Goal: Task Accomplishment & Management: Manage account settings

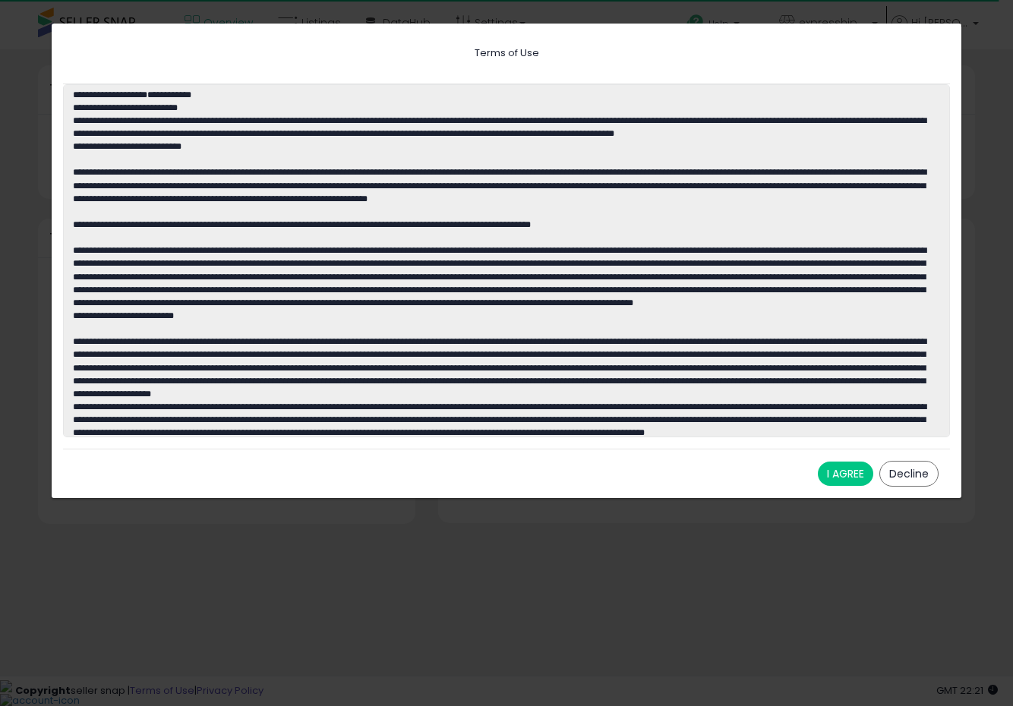
scroll to position [211, 506]
click at [851, 472] on button "I AGREE" at bounding box center [845, 474] width 55 height 24
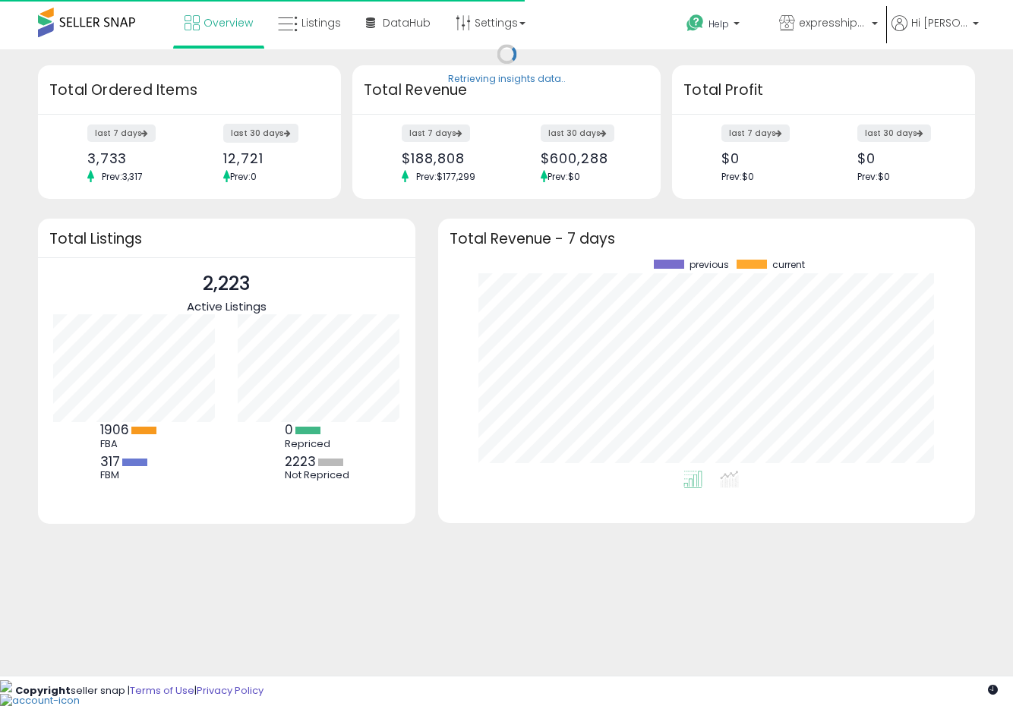
scroll to position [211, 506]
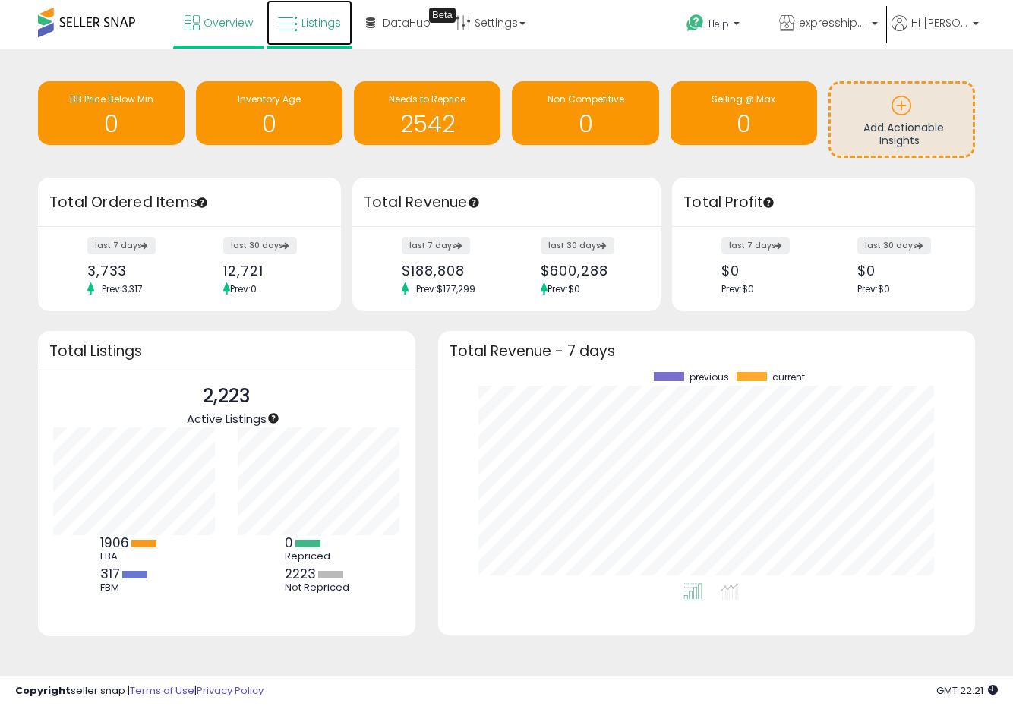
click at [301, 37] on link "Listings" at bounding box center [310, 23] width 86 height 46
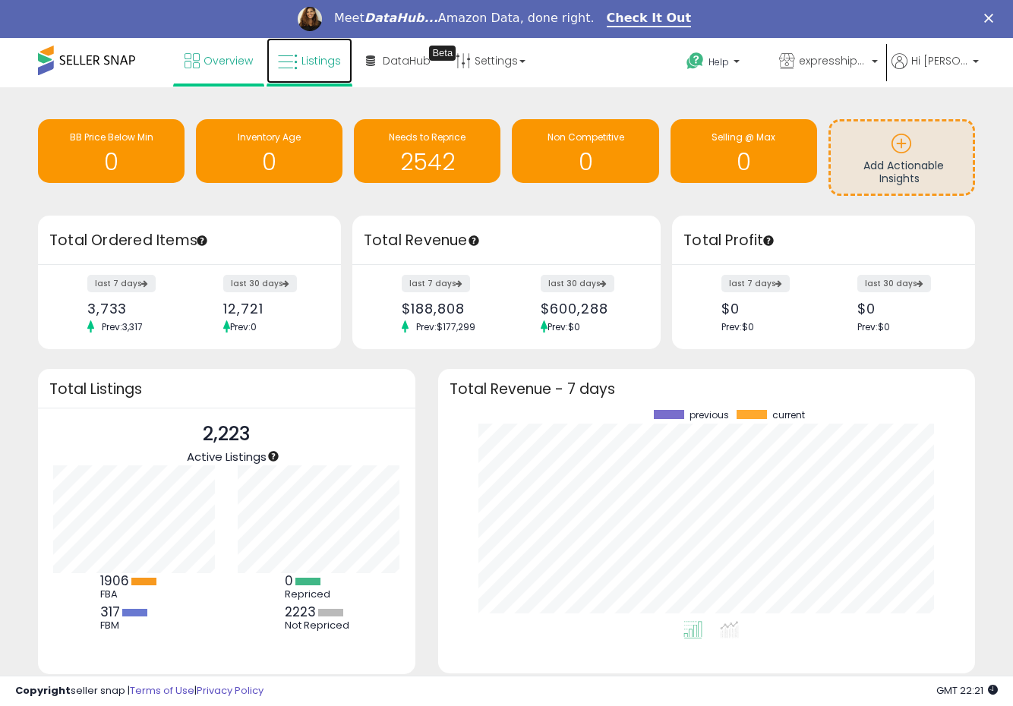
scroll to position [0, 0]
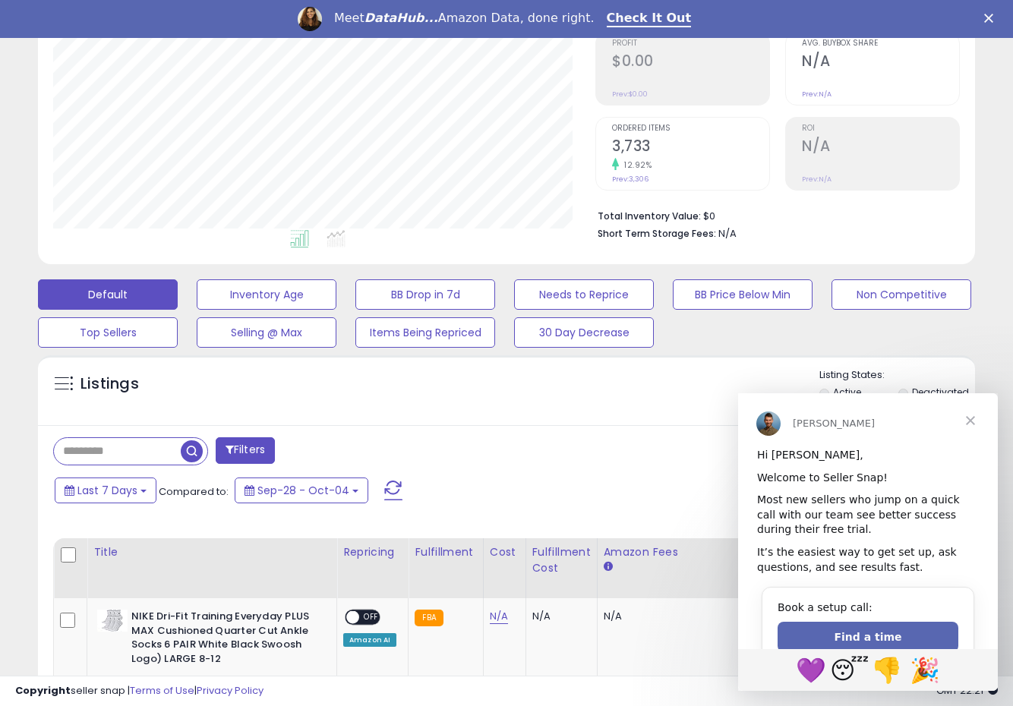
scroll to position [511, 0]
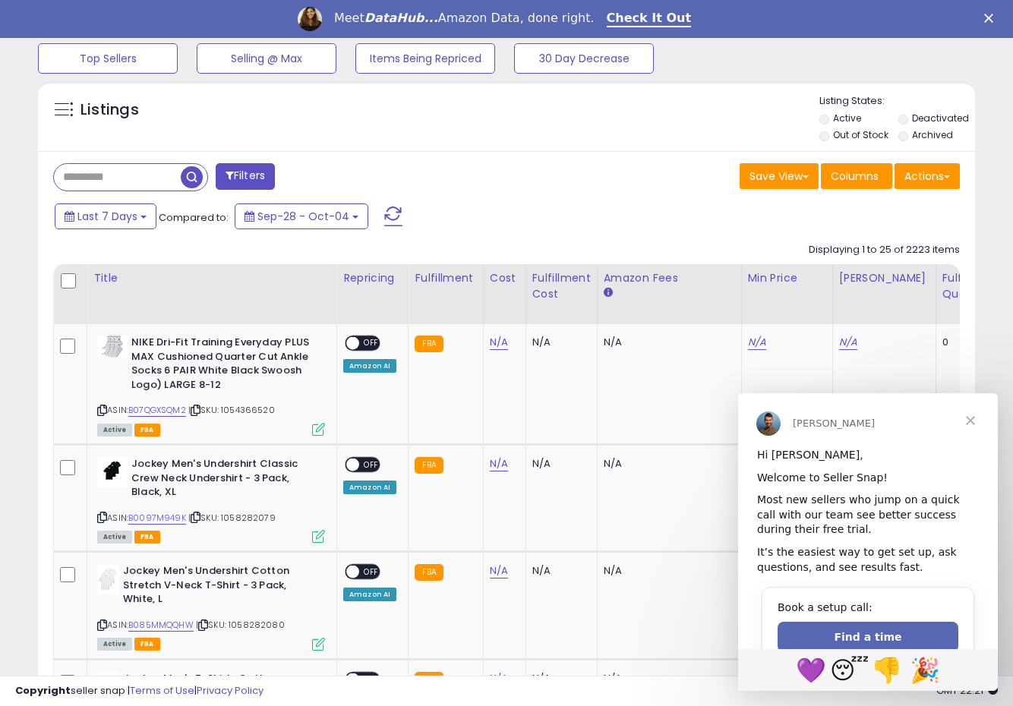
click at [977, 427] on span "Close" at bounding box center [970, 420] width 55 height 55
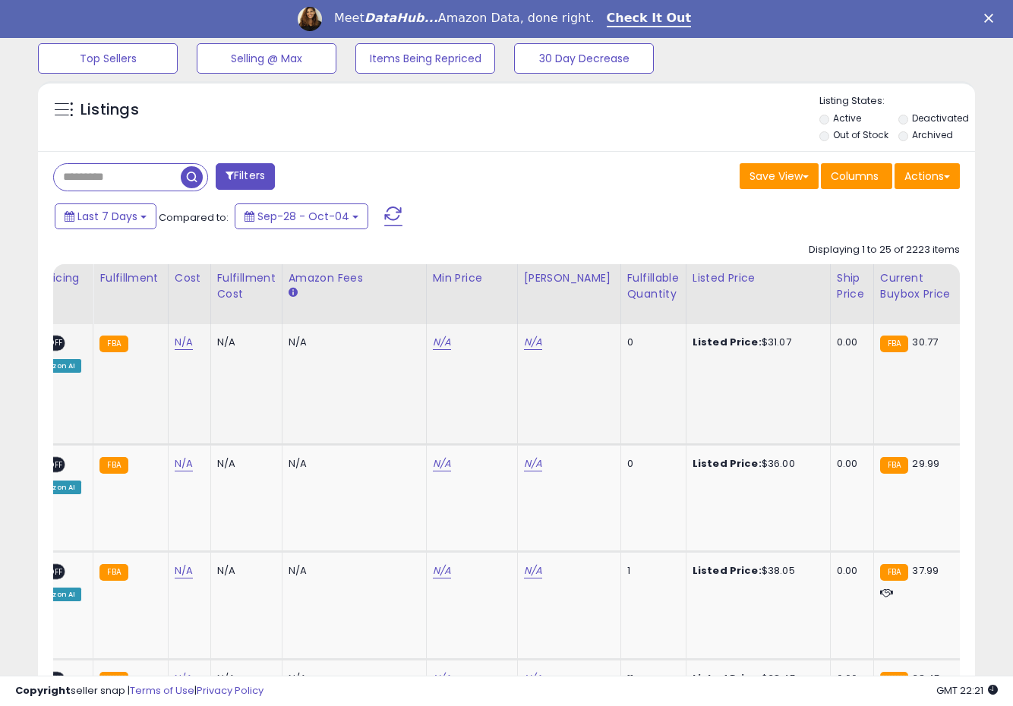
scroll to position [0, 0]
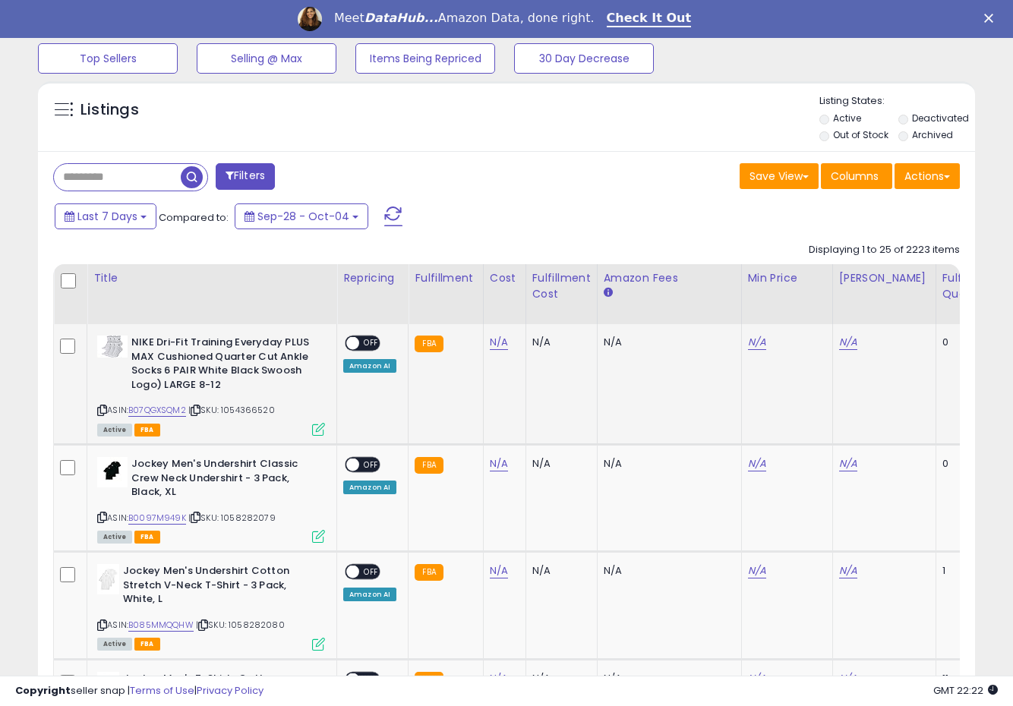
click at [310, 382] on b "NIKE Dri-Fit Training Everyday PLUS MAX Cushioned Quarter Cut Ankle Socks 6 PAI…" at bounding box center [223, 366] width 185 height 60
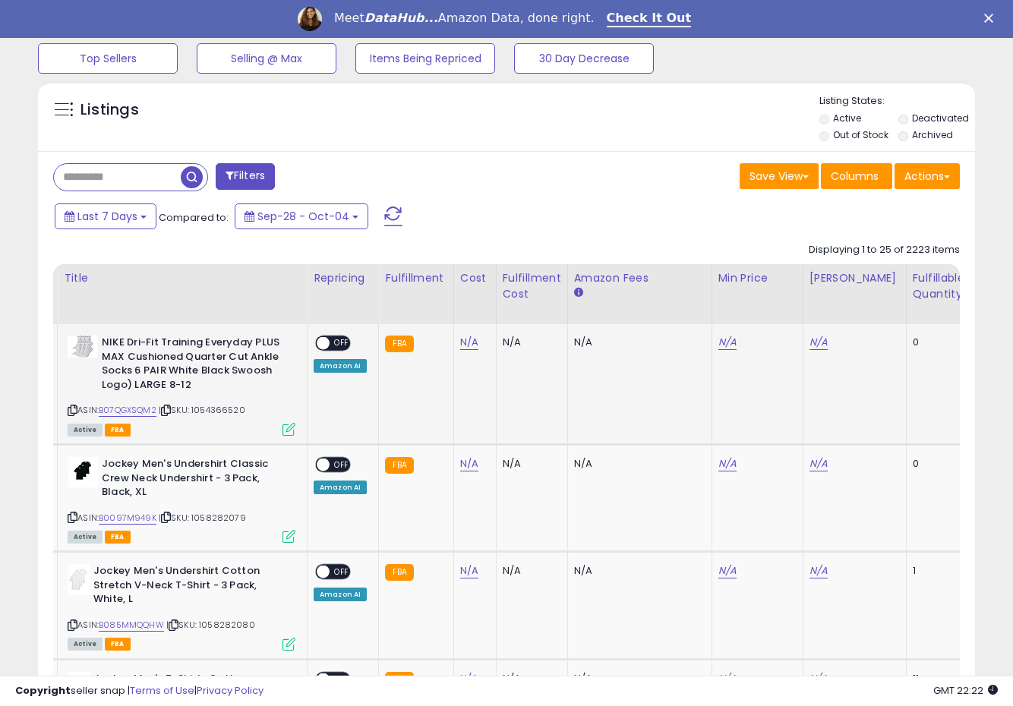
click at [326, 341] on span at bounding box center [323, 343] width 13 height 13
click at [331, 342] on span "OFF" at bounding box center [342, 343] width 24 height 13
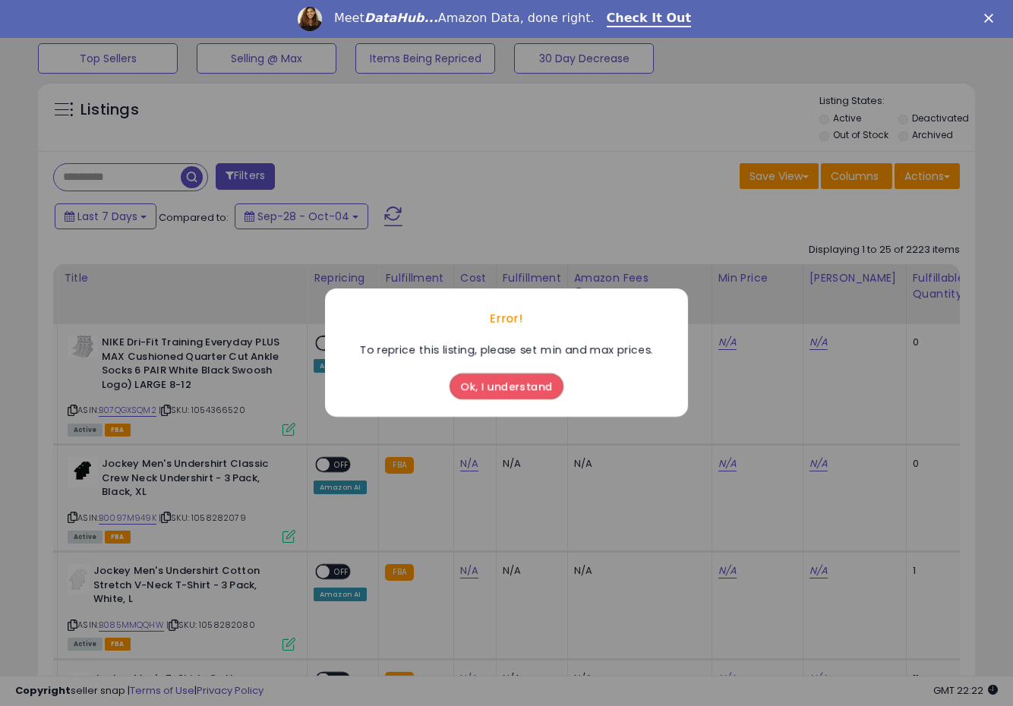
click at [465, 393] on button "Ok, I understand" at bounding box center [507, 387] width 114 height 26
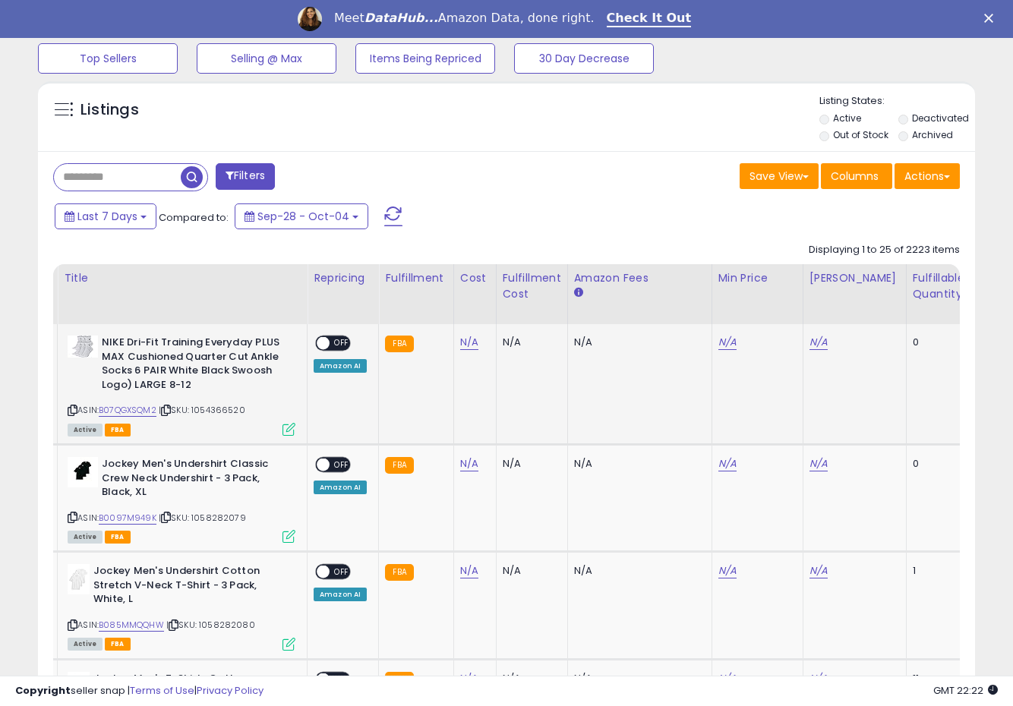
click at [453, 343] on td "N/A" at bounding box center [474, 384] width 43 height 120
click at [460, 343] on link "N/A" at bounding box center [469, 342] width 18 height 15
click at [985, 18] on icon "Close" at bounding box center [988, 18] width 9 height 9
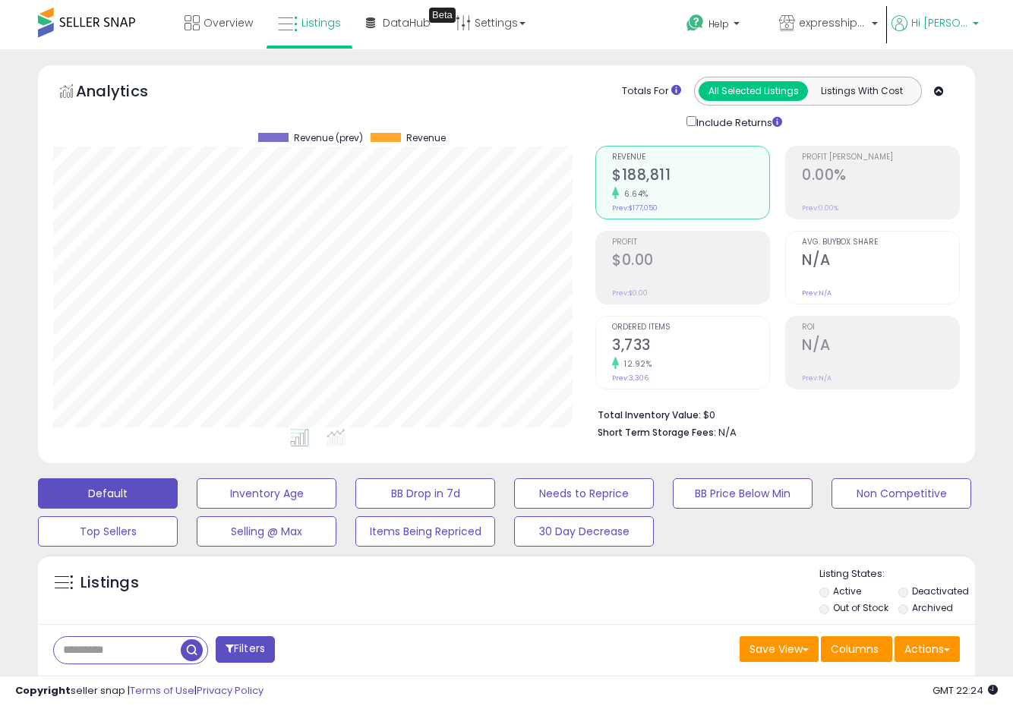
click at [959, 30] on p "Hi [PERSON_NAME]" at bounding box center [934, 24] width 87 height 19
click at [472, 25] on link "Settings" at bounding box center [490, 23] width 93 height 46
click at [495, 120] on link "User settings" at bounding box center [496, 117] width 65 height 14
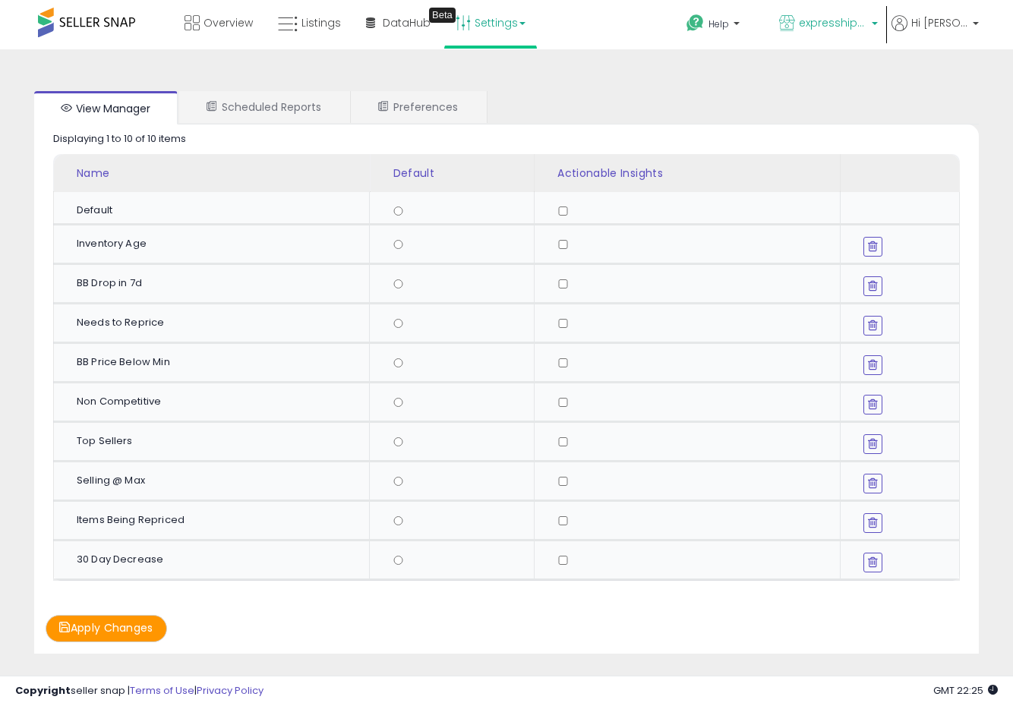
click at [817, 33] on p "expresshipping" at bounding box center [828, 24] width 99 height 19
click at [929, 27] on span "Hi [PERSON_NAME]" at bounding box center [939, 22] width 57 height 15
drag, startPoint x: 934, startPoint y: 85, endPoint x: 953, endPoint y: 5, distance: 82.7
click at [847, 23] on span "expresshipping" at bounding box center [833, 22] width 68 height 15
click at [913, 28] on span "Hi [PERSON_NAME]" at bounding box center [939, 22] width 57 height 15
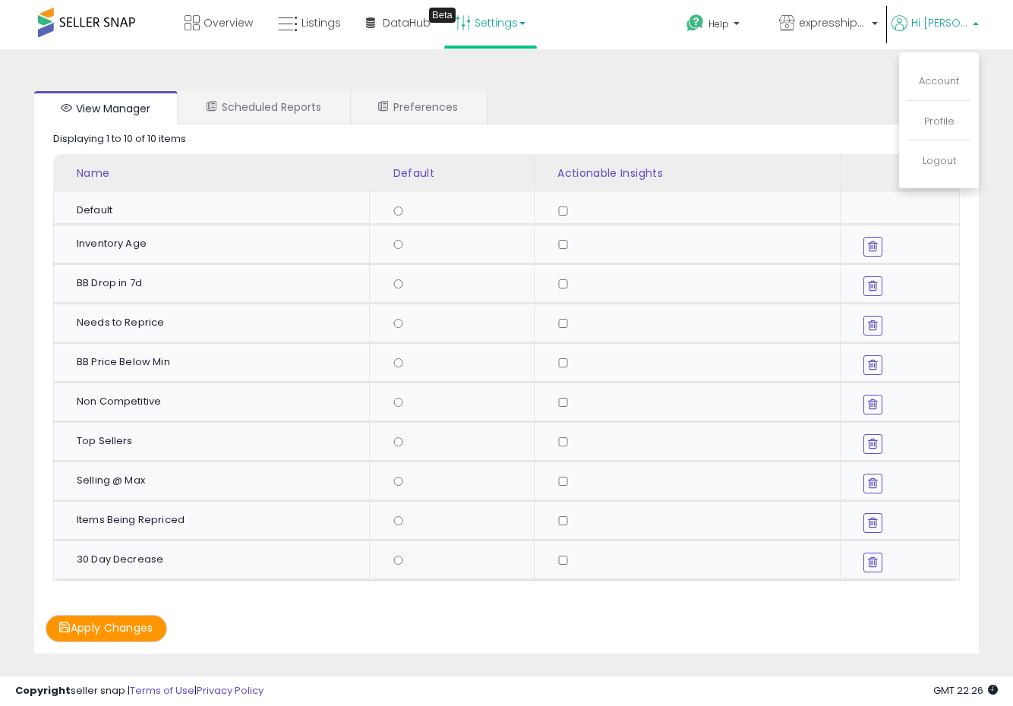
click at [491, 14] on link "Settings" at bounding box center [490, 23] width 93 height 46
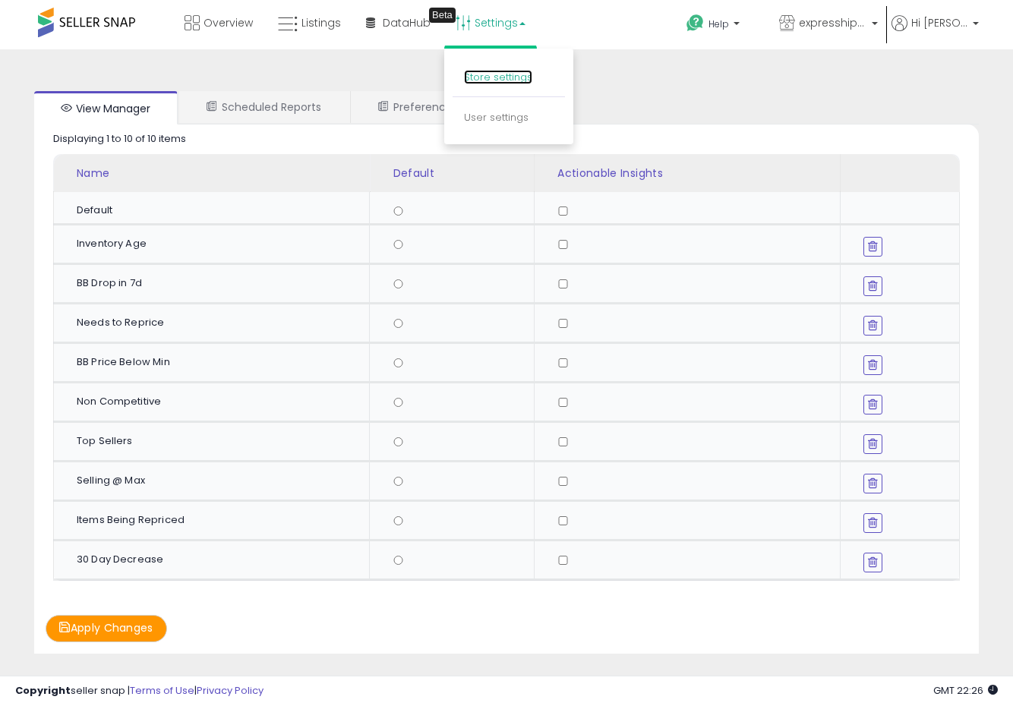
click at [500, 80] on link "Store settings" at bounding box center [498, 77] width 68 height 14
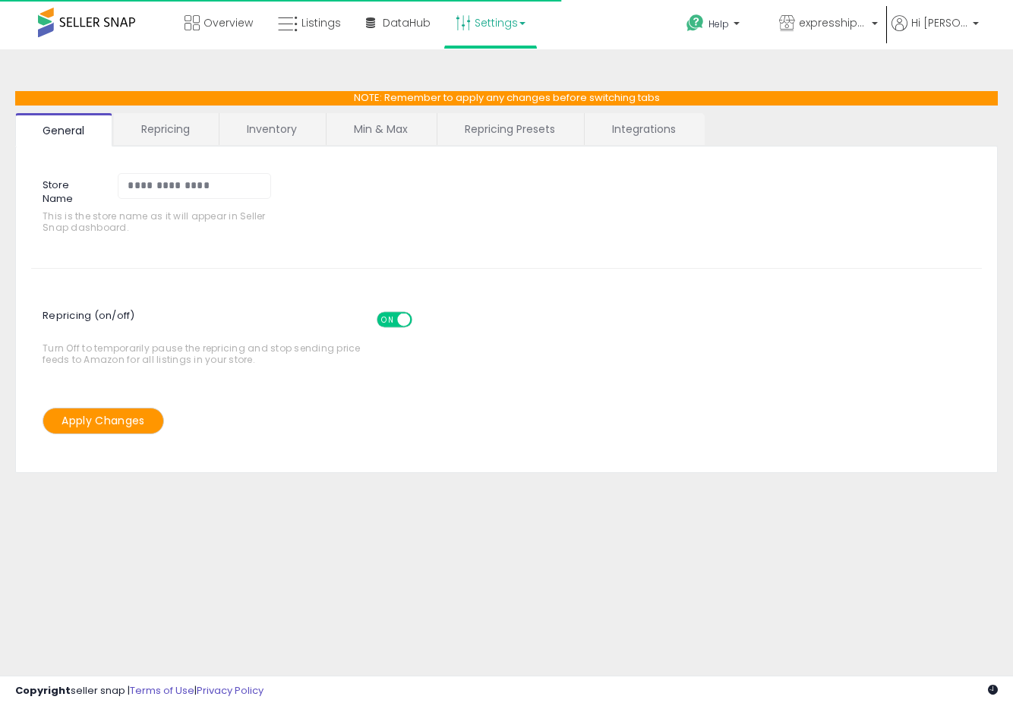
scroll to position [6, 0]
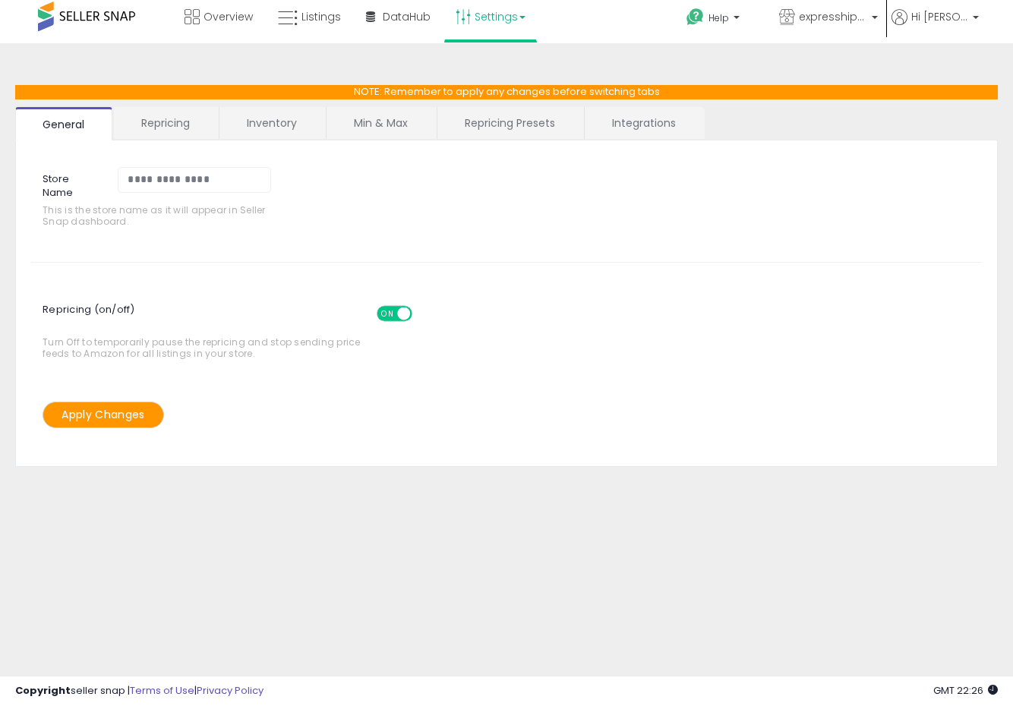
click at [659, 110] on link "Integrations" at bounding box center [644, 123] width 118 height 32
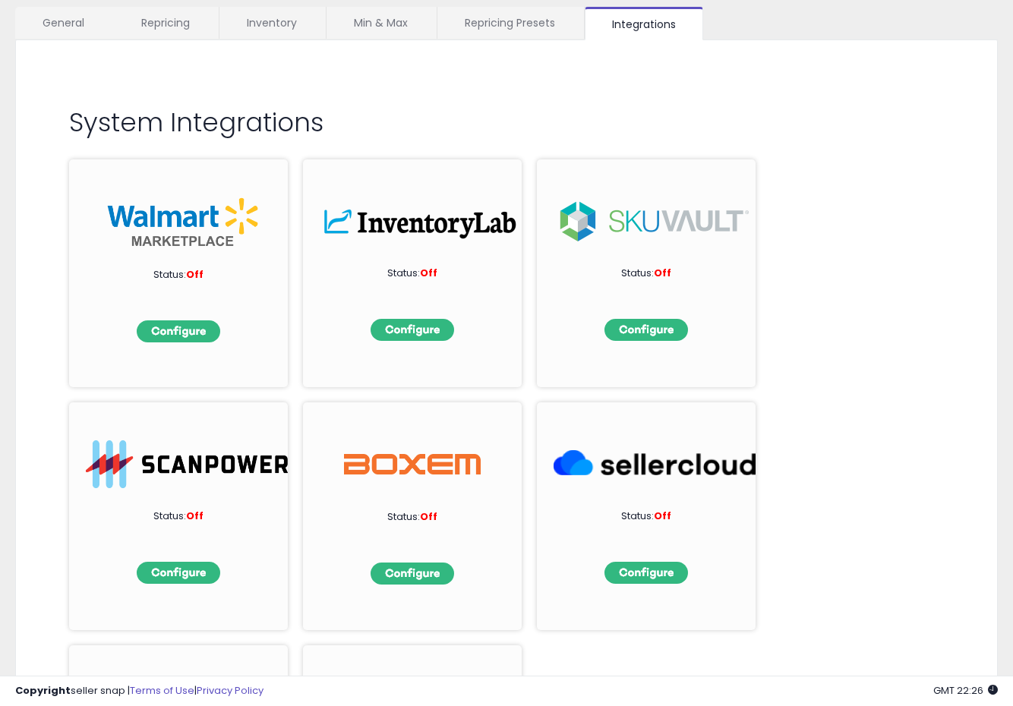
scroll to position [200, 0]
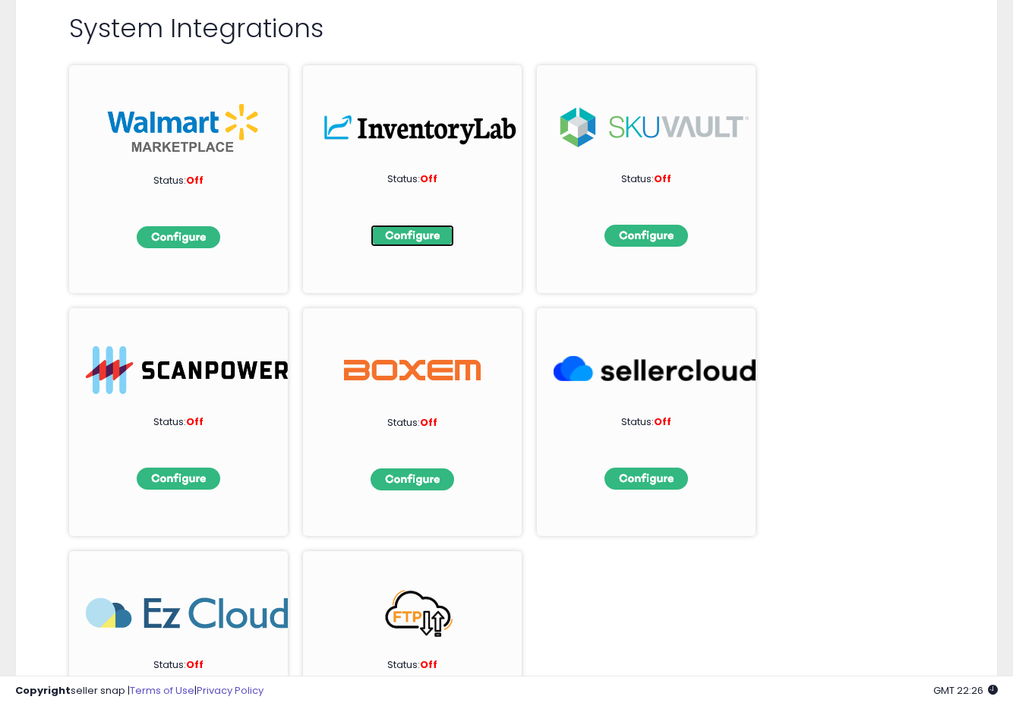
click at [425, 230] on img at bounding box center [413, 236] width 84 height 22
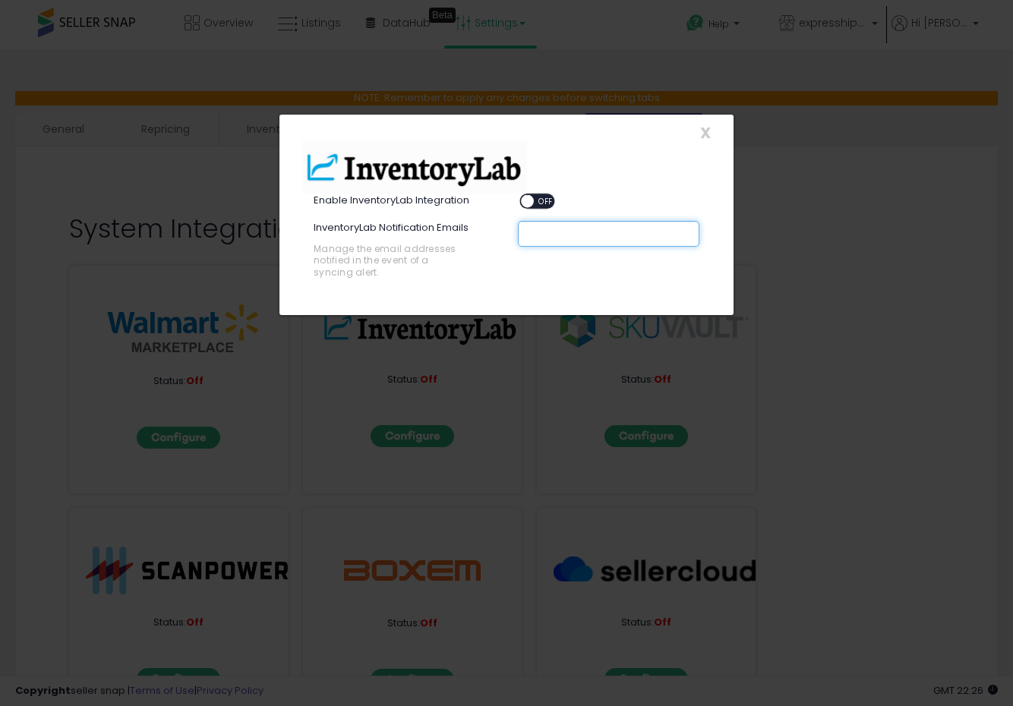
click at [544, 243] on div at bounding box center [608, 234] width 181 height 26
click at [544, 200] on span "OFF" at bounding box center [546, 201] width 24 height 13
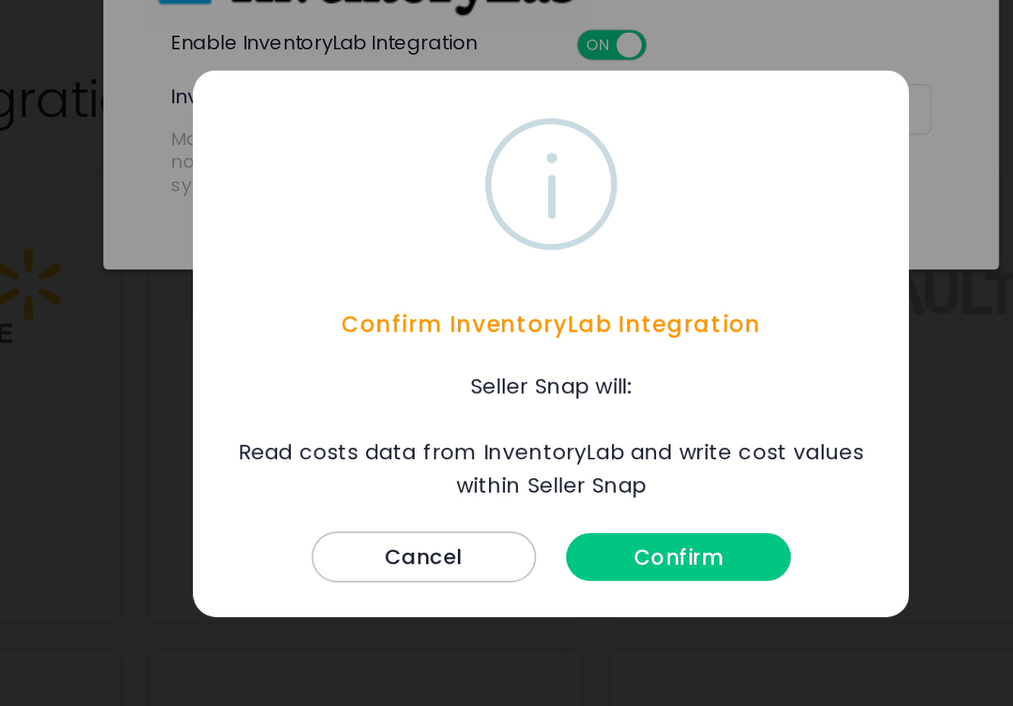
click at [547, 447] on div "Confirm" at bounding box center [570, 457] width 121 height 39
click at [547, 458] on button "Confirm" at bounding box center [571, 462] width 114 height 24
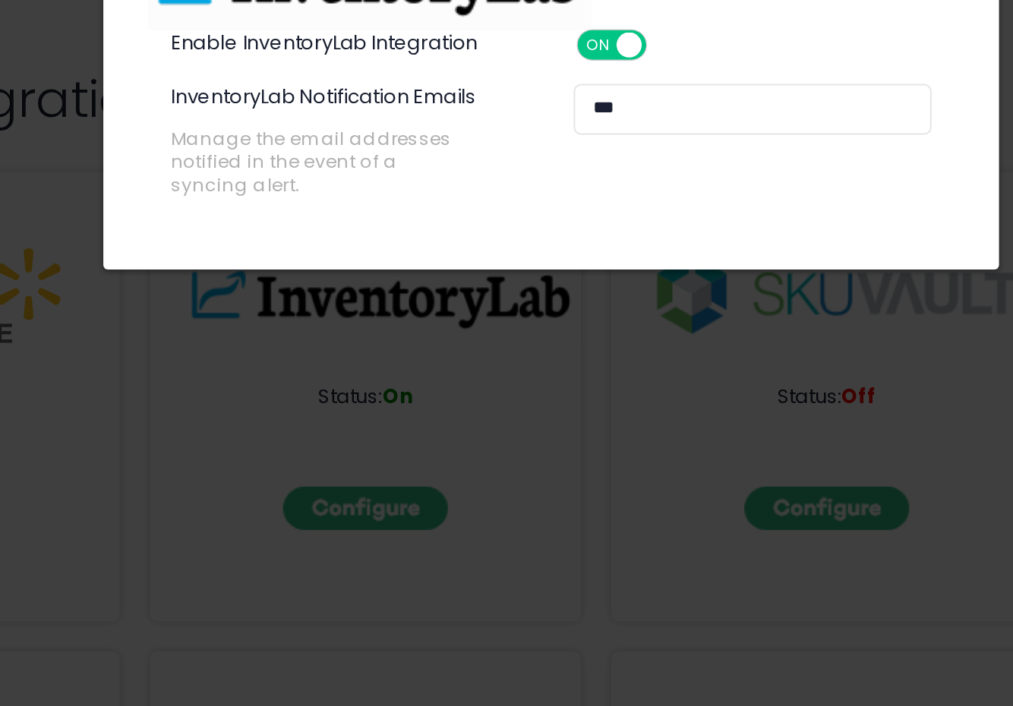
click at [547, 232] on input "***" at bounding box center [642, 233] width 228 height 15
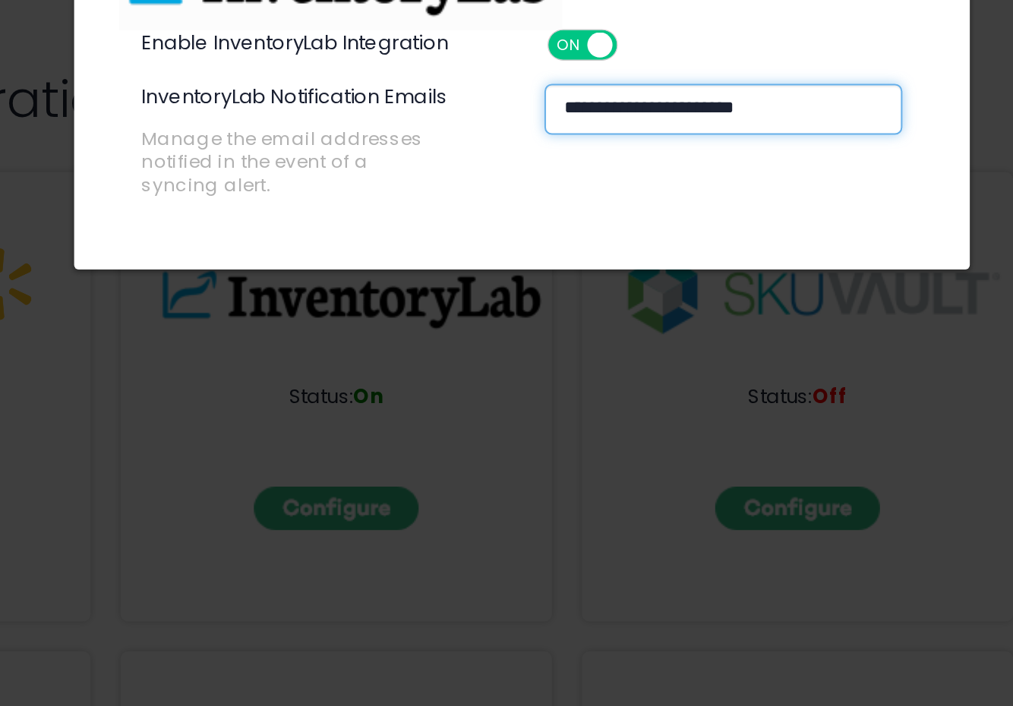
click at [568, 246] on div "**********" at bounding box center [608, 234] width 181 height 26
click at [539, 207] on div "ON OFF" at bounding box center [539, 201] width 36 height 13
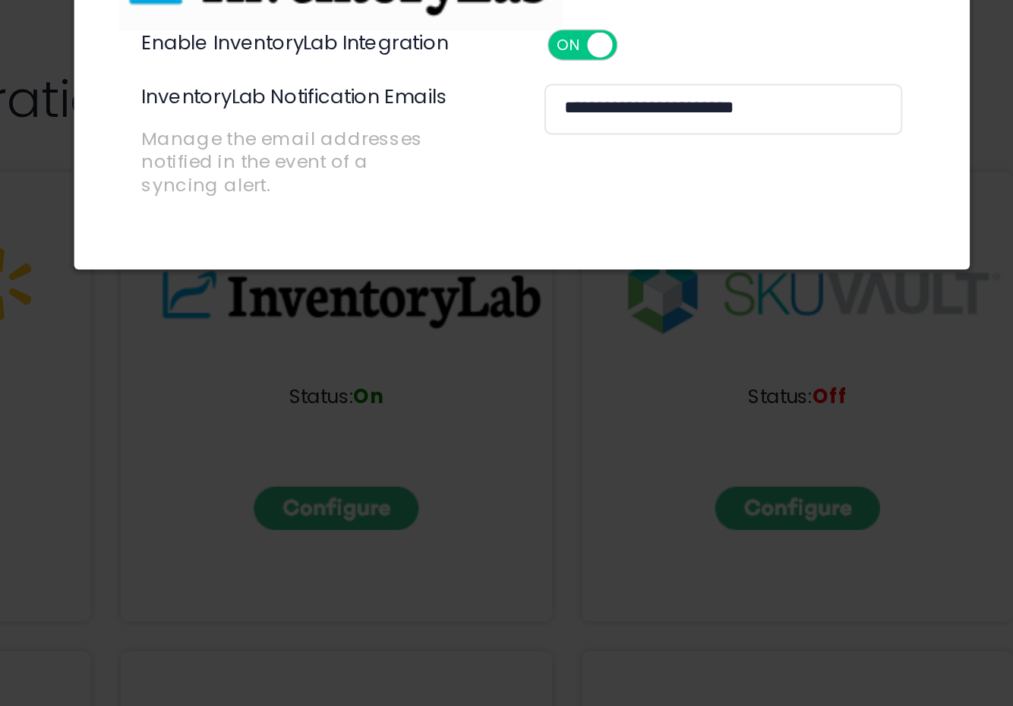
click at [542, 195] on span at bounding box center [546, 201] width 13 height 13
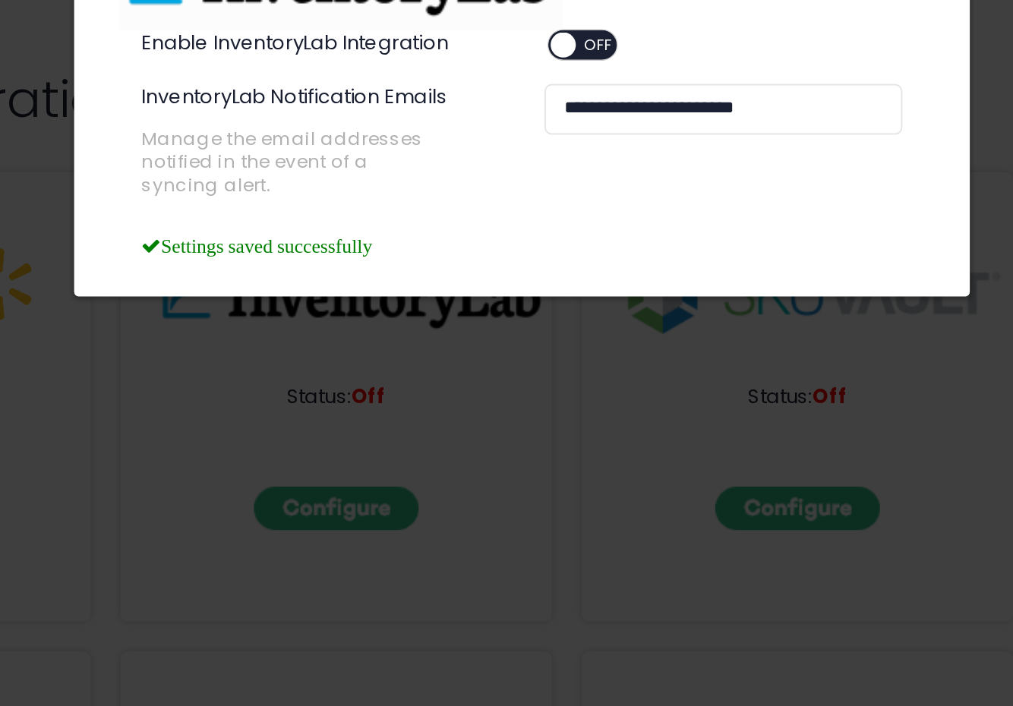
click at [546, 240] on div "**********" at bounding box center [608, 234] width 181 height 26
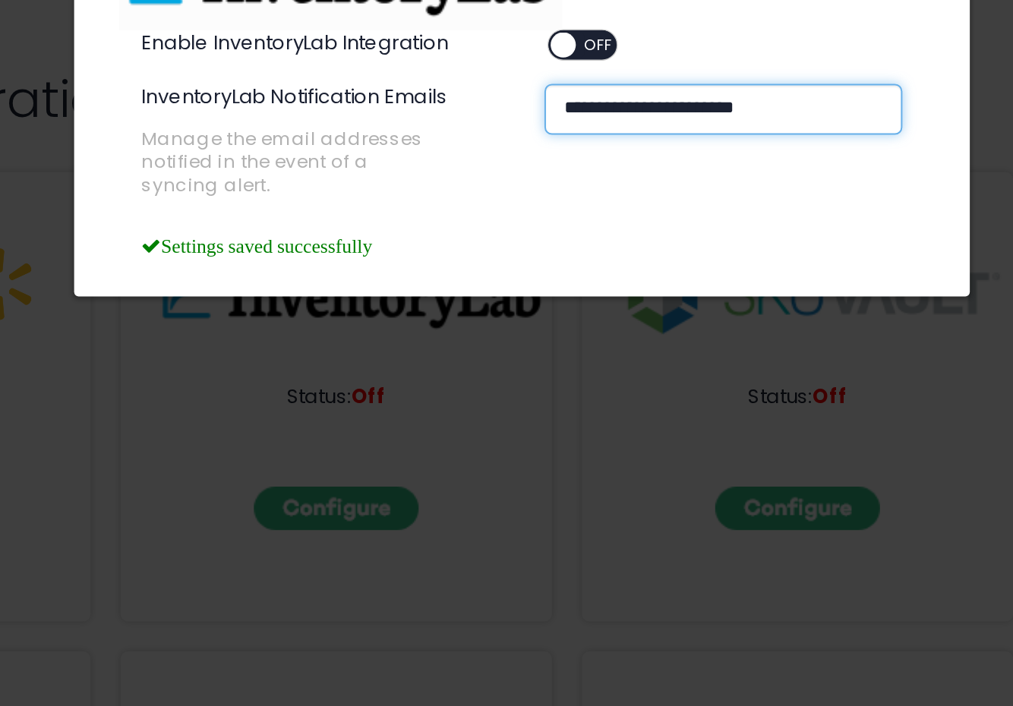
click at [546, 240] on div "**********" at bounding box center [608, 234] width 181 height 26
click at [549, 235] on input "**********" at bounding box center [642, 233] width 228 height 15
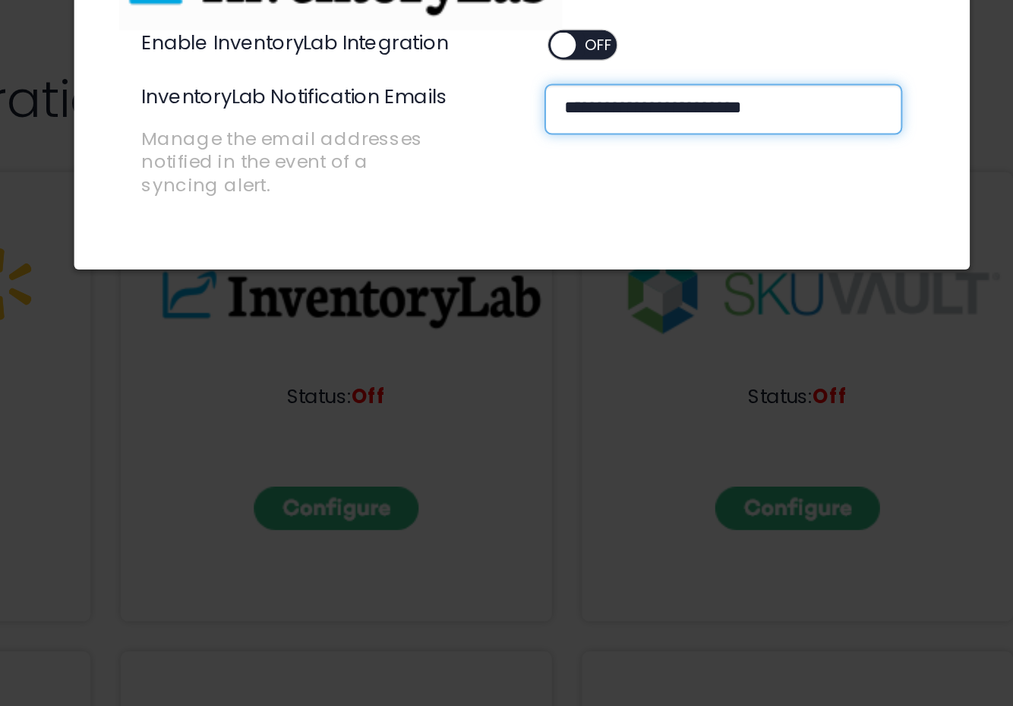
type input "**********"
click at [527, 204] on span at bounding box center [527, 201] width 13 height 13
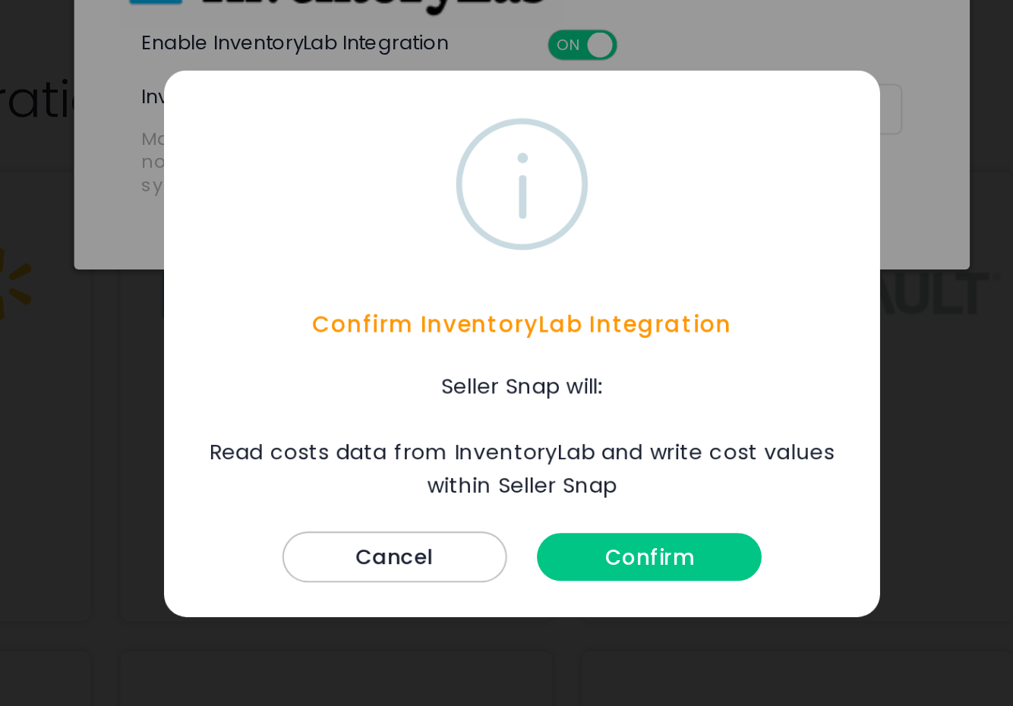
click at [558, 459] on button "Confirm" at bounding box center [571, 462] width 114 height 24
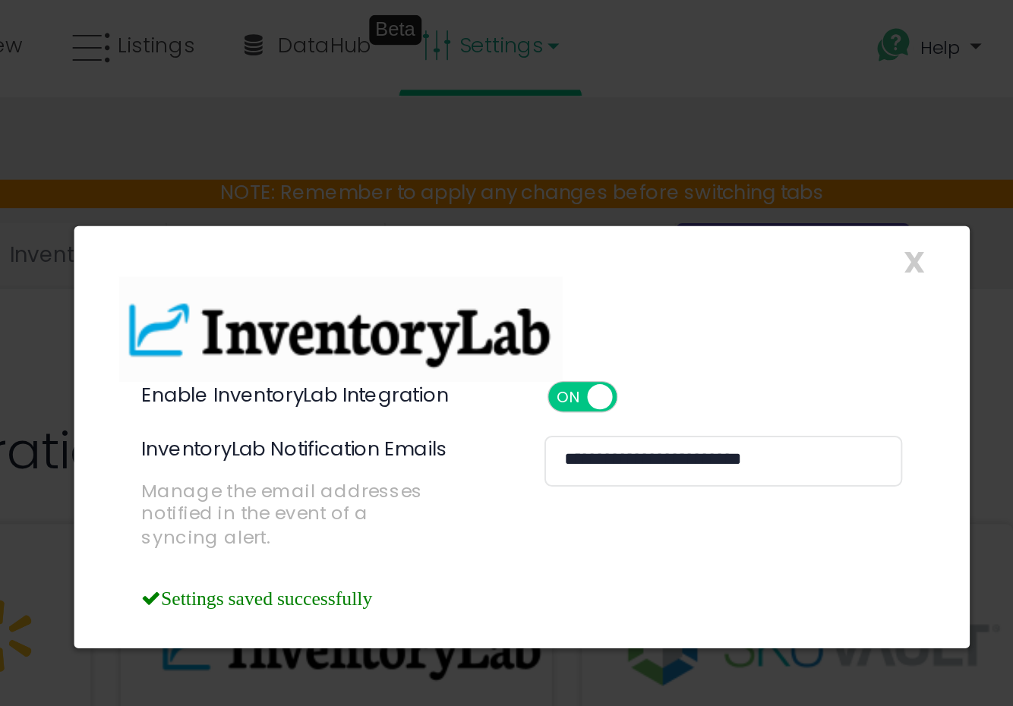
click at [399, 160] on img at bounding box center [414, 166] width 225 height 53
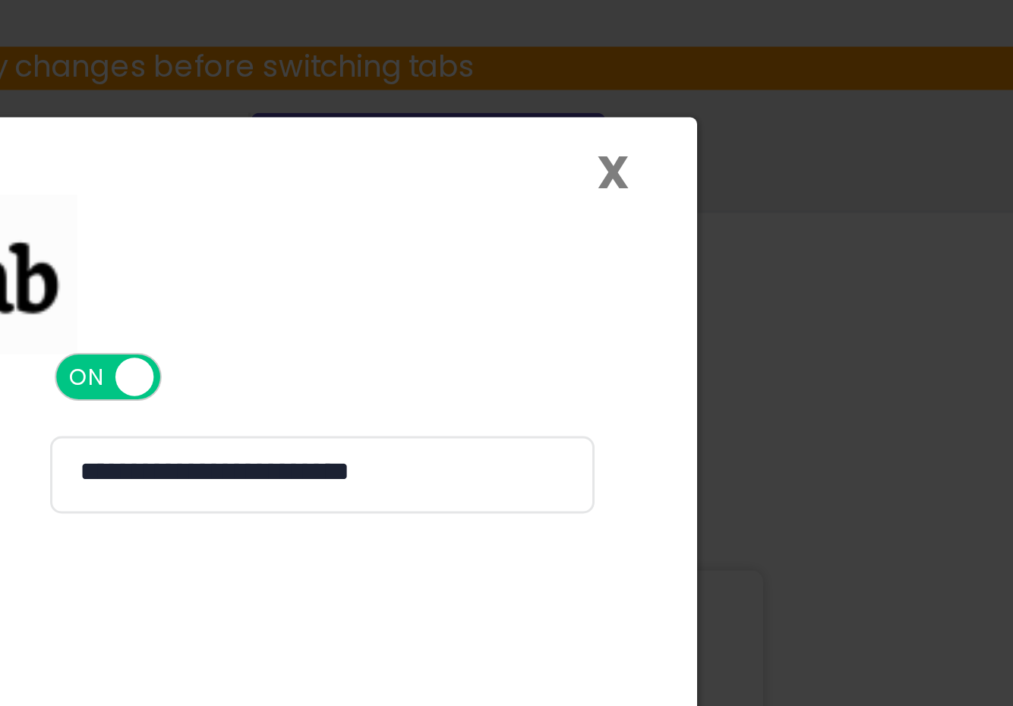
click at [705, 127] on span "X" at bounding box center [705, 132] width 11 height 21
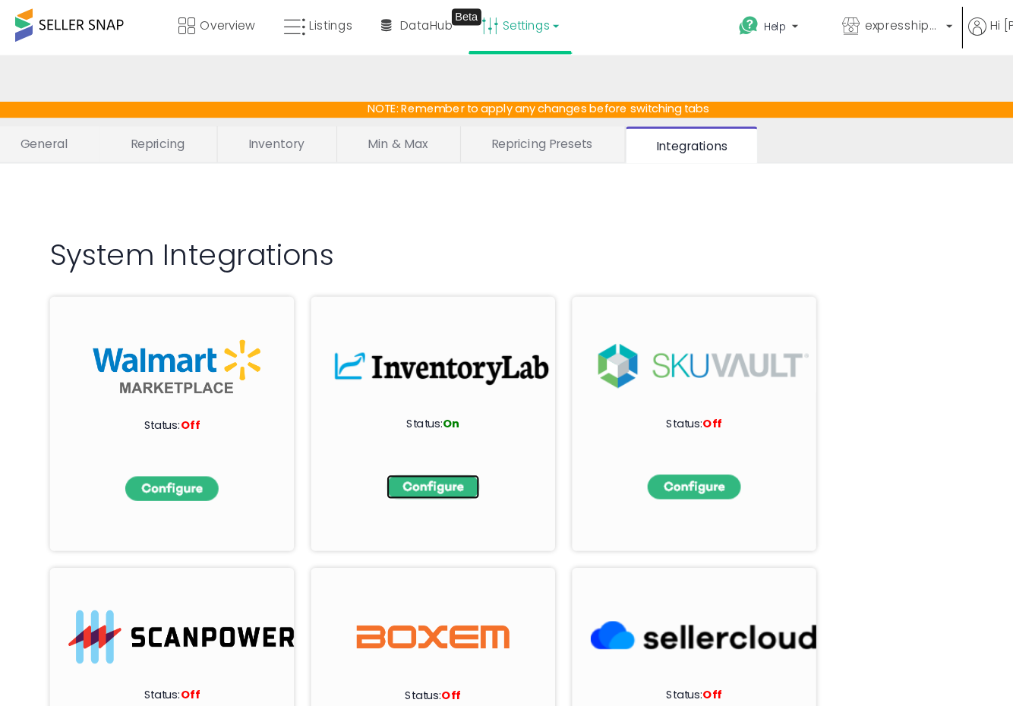
click at [402, 435] on img at bounding box center [413, 436] width 84 height 22
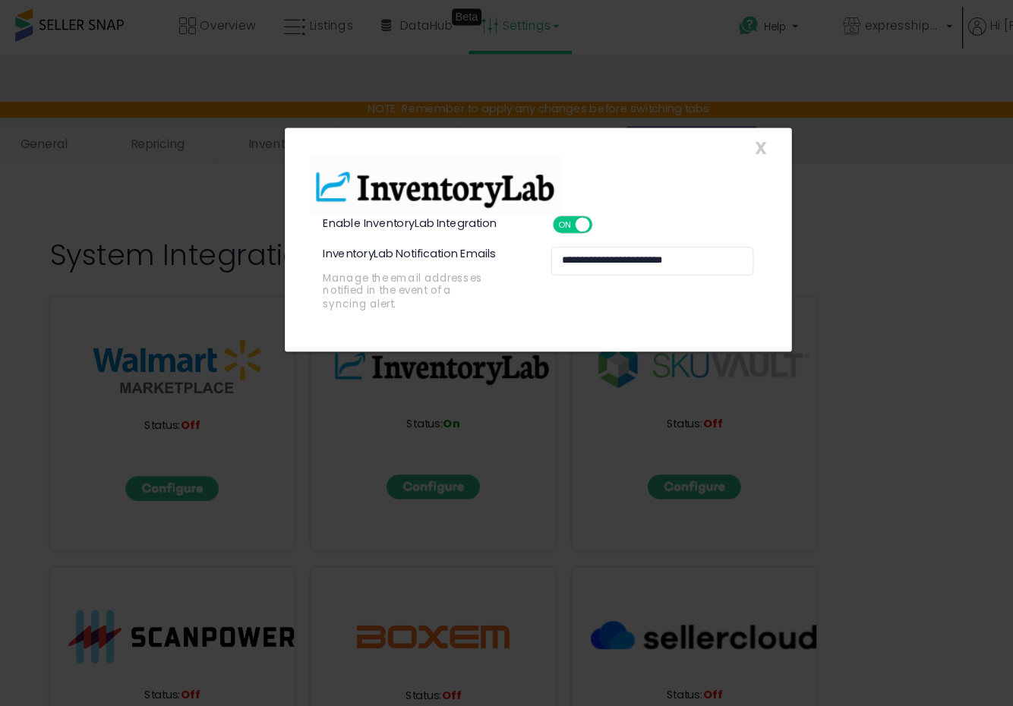
click at [787, 27] on div "**********" at bounding box center [506, 353] width 1013 height 706
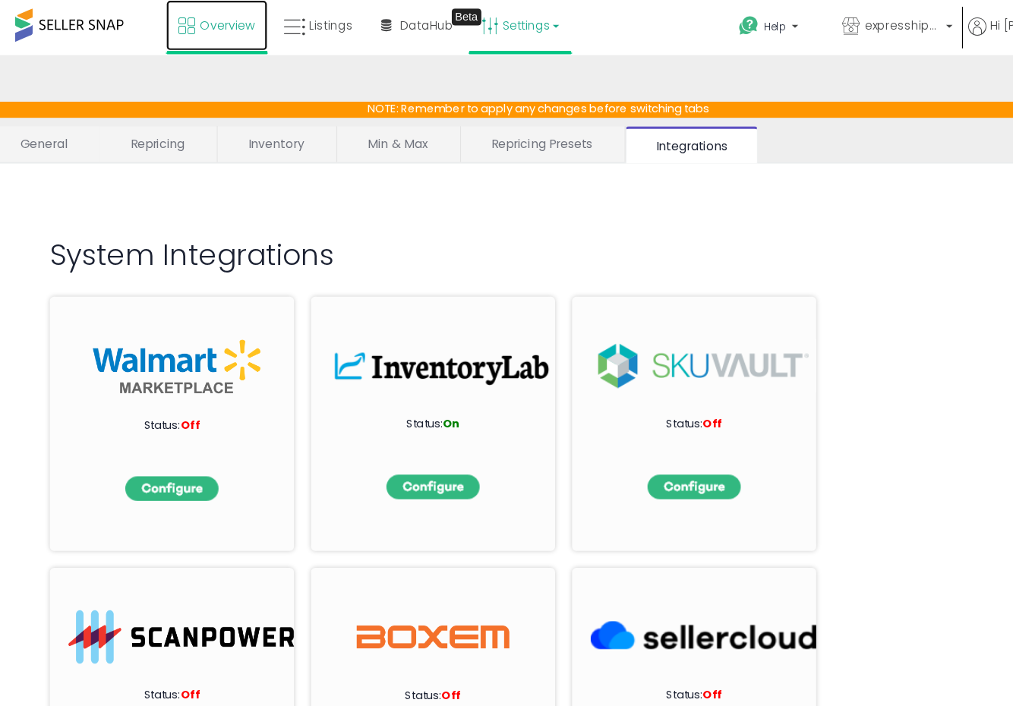
click at [260, 20] on link "Overview" at bounding box center [218, 23] width 91 height 46
click at [279, 19] on icon at bounding box center [288, 24] width 20 height 20
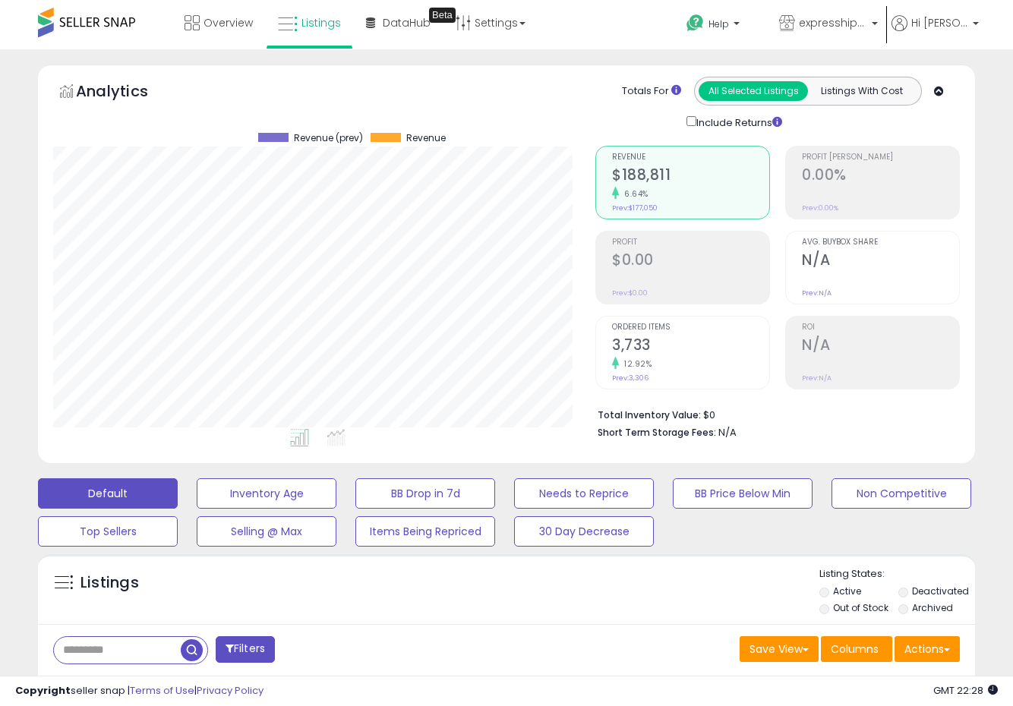
scroll to position [311, 542]
